Goal: Check status: Check status

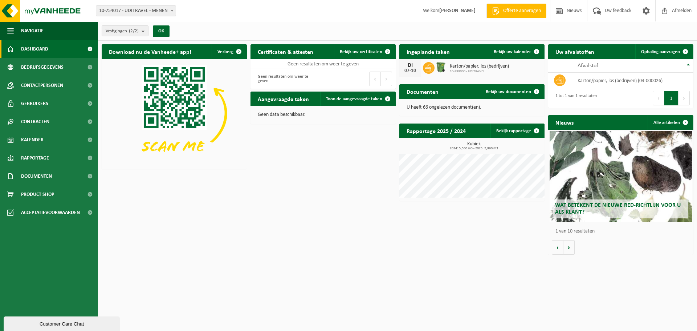
click at [450, 67] on span "Karton/papier, los (bedrijven)" at bounding box center [479, 66] width 59 height 6
click at [29, 139] on span "Kalender" at bounding box center [32, 140] width 22 height 18
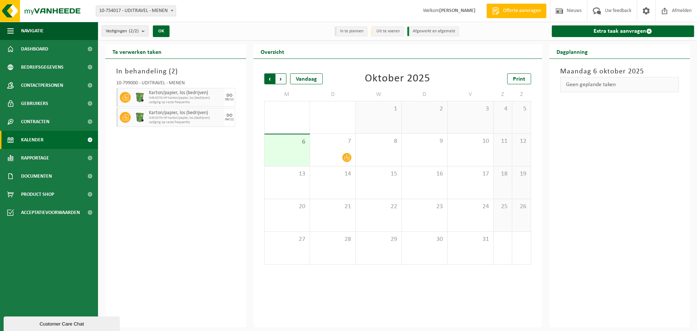
click at [280, 79] on span "Volgende" at bounding box center [280, 78] width 11 height 11
click at [267, 79] on span "Vorige" at bounding box center [269, 78] width 11 height 11
